Goal: Task Accomplishment & Management: Complete application form

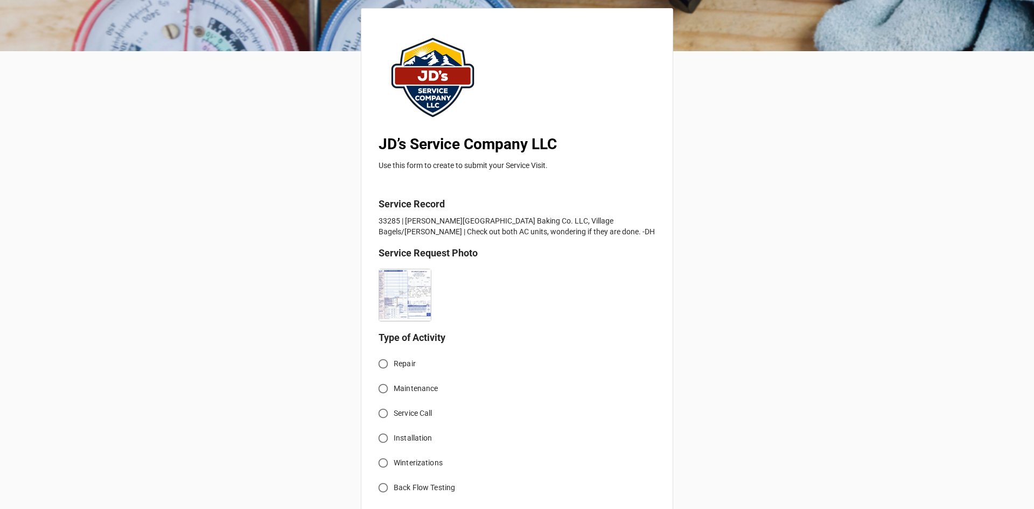
scroll to position [215, 0]
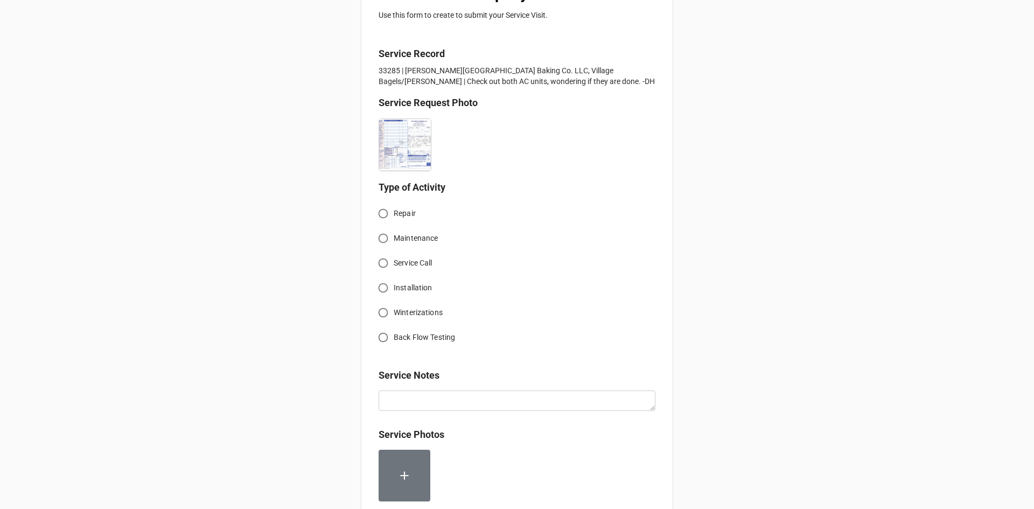
click at [383, 266] on input "Service Call" at bounding box center [383, 262] width 21 height 21
radio input "true"
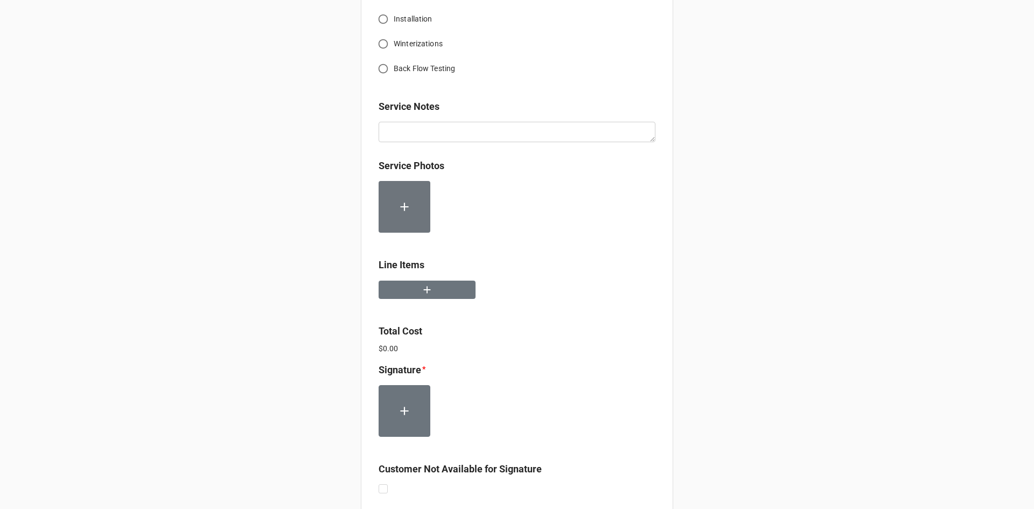
scroll to position [485, 0]
click at [432, 287] on button "button" at bounding box center [426, 289] width 97 height 19
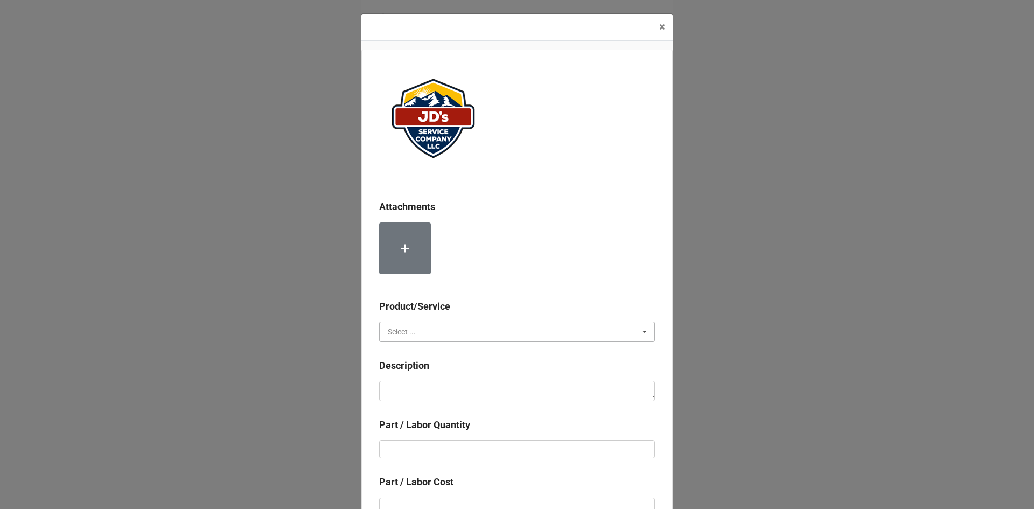
click at [462, 328] on input "text" at bounding box center [517, 331] width 275 height 19
click at [424, 353] on div "Services" at bounding box center [517, 351] width 275 height 20
click at [438, 394] on textarea at bounding box center [517, 391] width 276 height 20
paste textarea "9:15am-10:15am; Check on both AC Units. Identified filthy condenser coils, rins…"
type textarea "x"
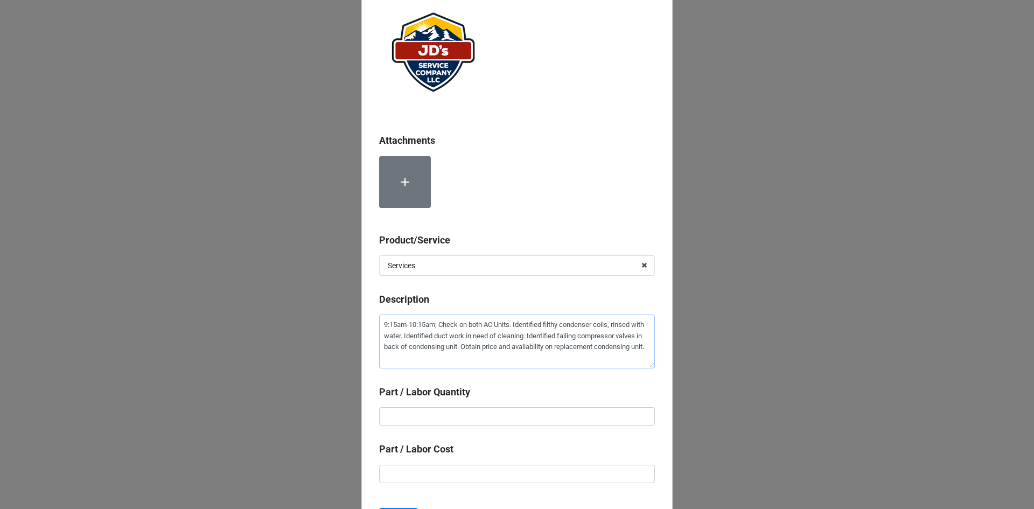
scroll to position [108, 0]
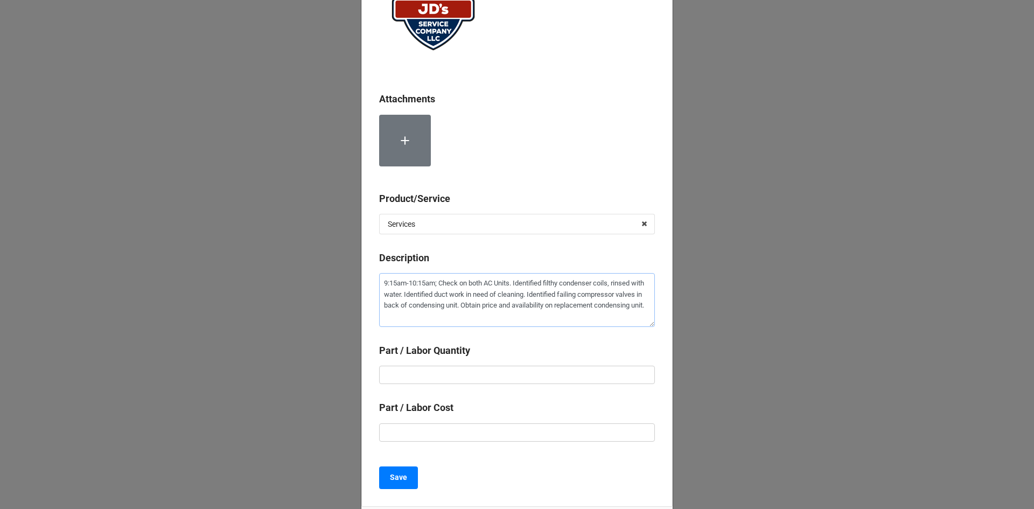
type textarea "9:15am-10:15am; Check on both AC Units. Identified filthy condenser coils, rins…"
click at [515, 373] on input "text" at bounding box center [517, 375] width 276 height 18
type textarea "x"
type input "1"
type textarea "x"
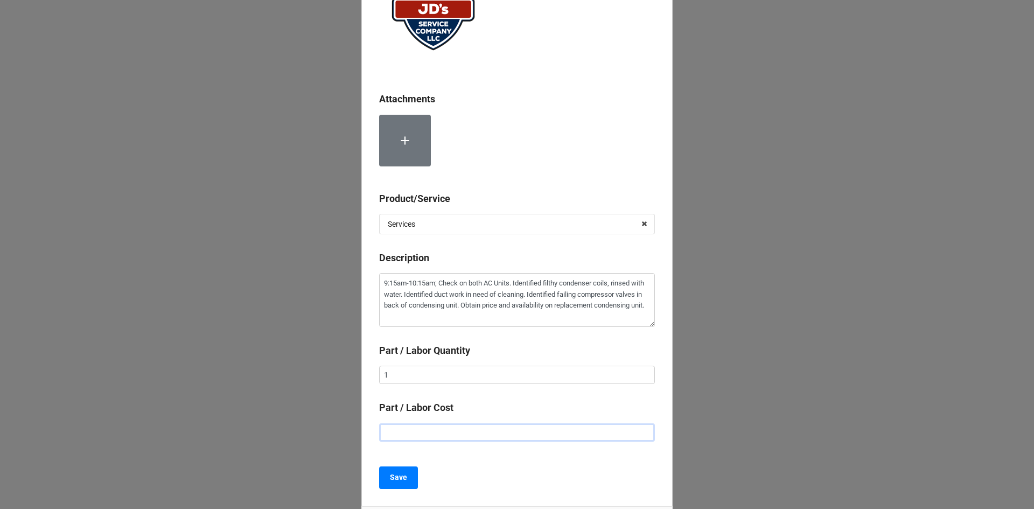
type input "$2.00"
type textarea "x"
type input "$22.00"
type textarea "x"
type input "$225.00"
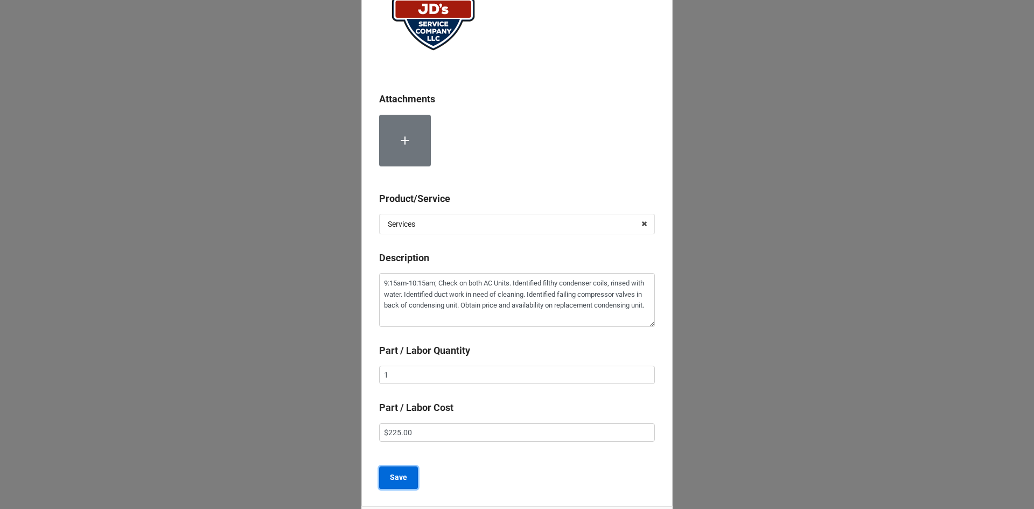
click at [405, 473] on button "Save" at bounding box center [398, 477] width 39 height 23
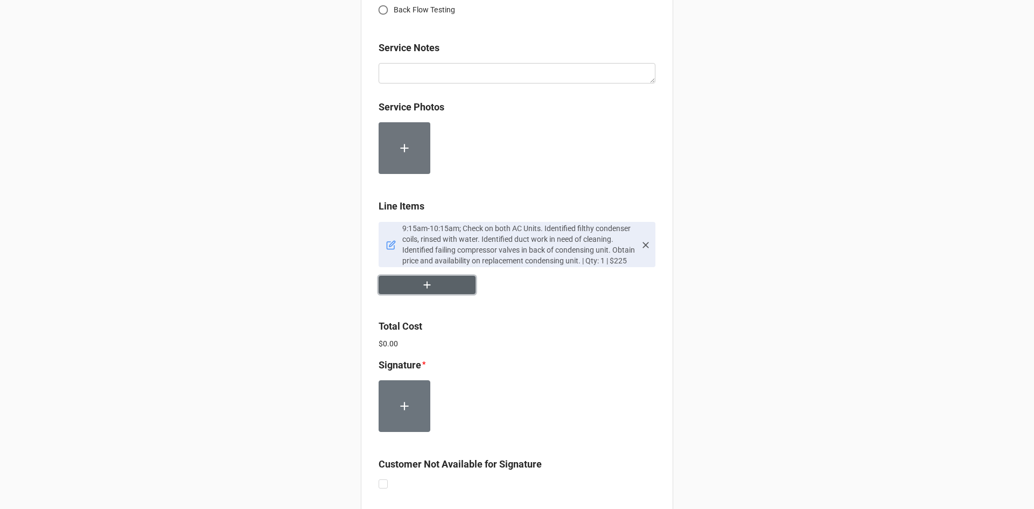
scroll to position [608, 0]
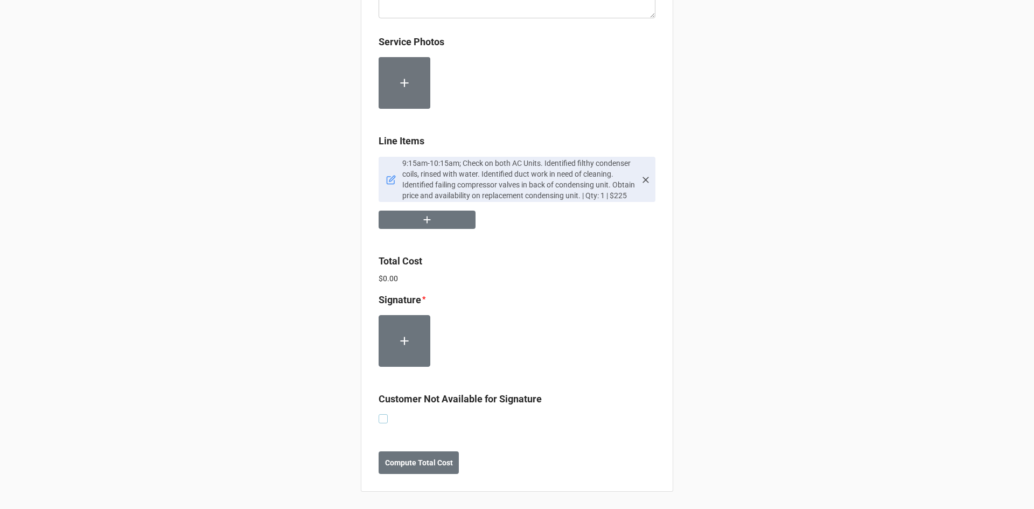
click at [378, 414] on label at bounding box center [382, 414] width 9 height 0
checkbox input "true"
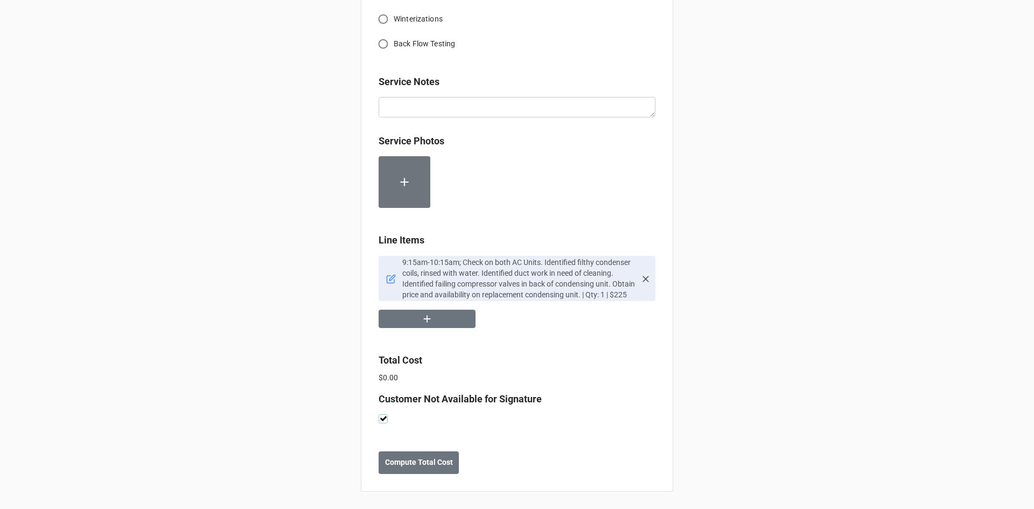
scroll to position [509, 0]
click at [402, 464] on b "Compute Total Cost" at bounding box center [419, 462] width 68 height 11
click at [396, 462] on b "Save" at bounding box center [397, 462] width 17 height 11
